Goal: Task Accomplishment & Management: Manage account settings

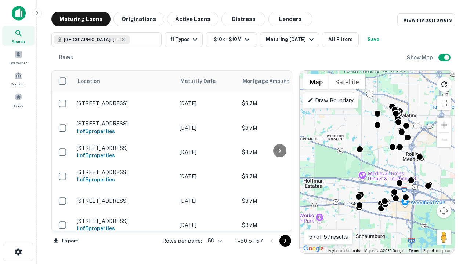
click at [444, 125] on button "Zoom in" at bounding box center [443, 125] width 15 height 15
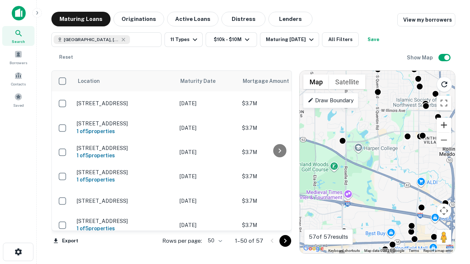
click at [444, 125] on button "Zoom in" at bounding box center [443, 125] width 15 height 15
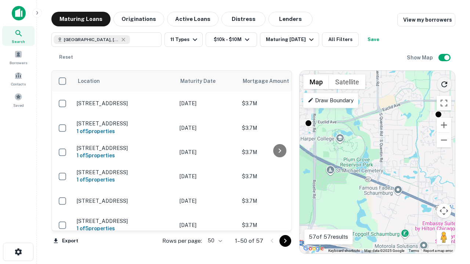
click at [444, 83] on icon "Reload search area" at bounding box center [444, 84] width 9 height 9
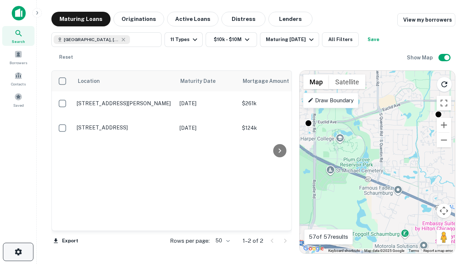
click at [18, 252] on icon "button" at bounding box center [18, 252] width 9 height 9
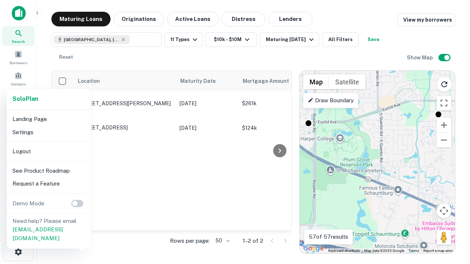
click at [48, 151] on li "Logout" at bounding box center [49, 151] width 79 height 13
